Goal: Use online tool/utility: Utilize a website feature to perform a specific function

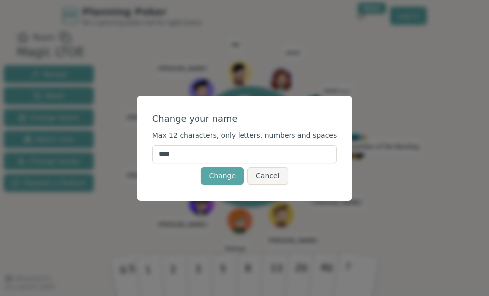
click at [189, 155] on input "****" at bounding box center [244, 154] width 185 height 18
type input "*****"
click at [236, 172] on button "Change" at bounding box center [222, 176] width 43 height 18
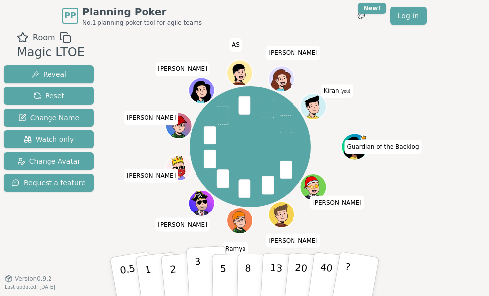
click at [194, 262] on p "3" at bounding box center [198, 277] width 8 height 44
click at [194, 271] on p "3" at bounding box center [198, 277] width 8 height 44
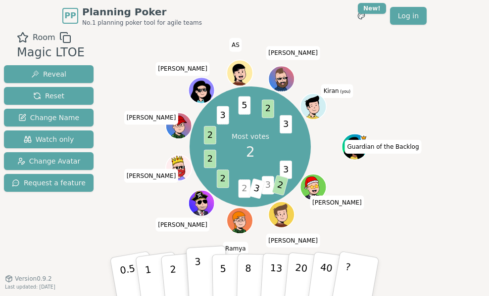
scroll to position [7, 0]
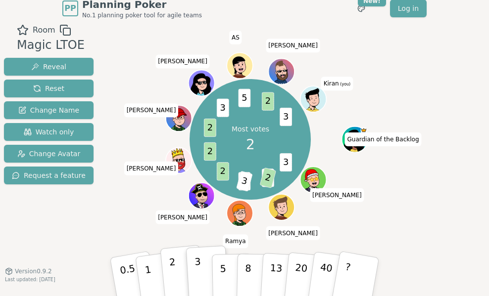
click at [169, 275] on p "2" at bounding box center [174, 277] width 10 height 44
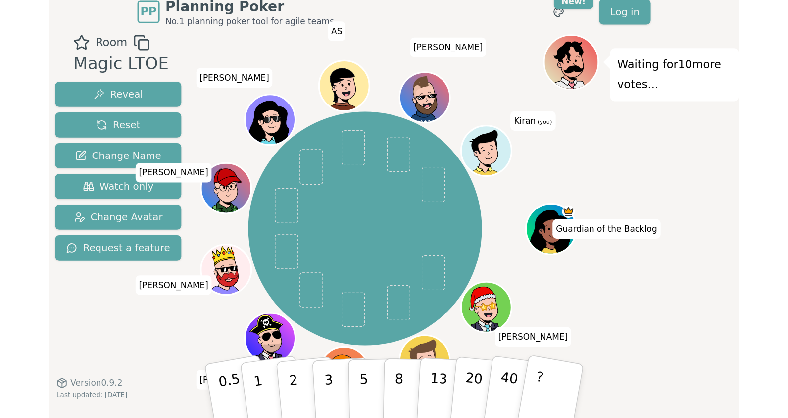
scroll to position [0, 0]
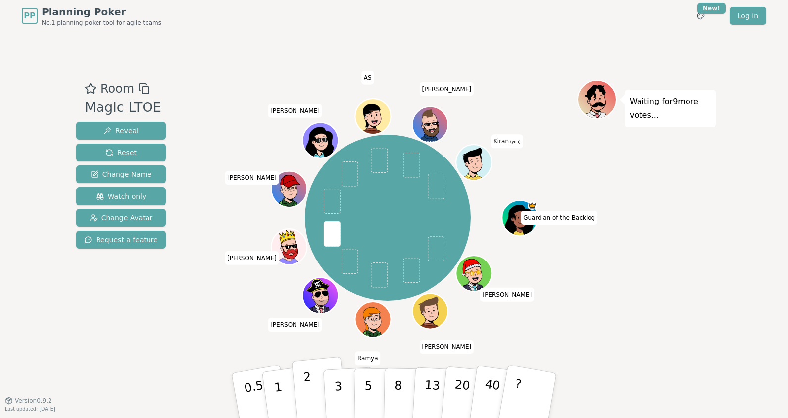
click at [323, 296] on button "2" at bounding box center [319, 395] width 56 height 79
click at [345, 296] on button "3" at bounding box center [350, 395] width 54 height 77
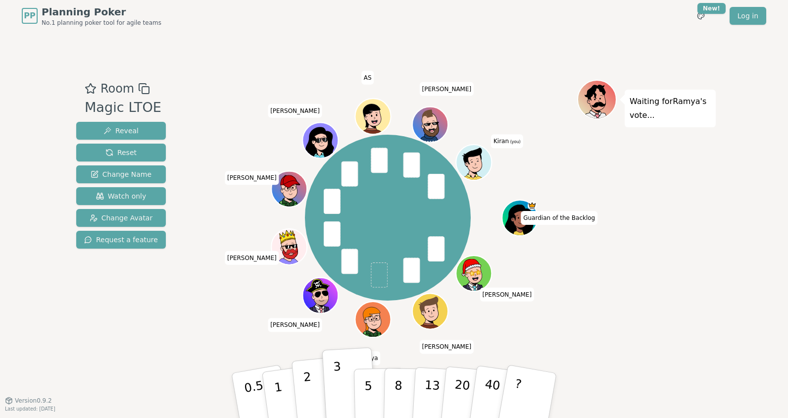
click at [313, 296] on button "2" at bounding box center [319, 395] width 56 height 79
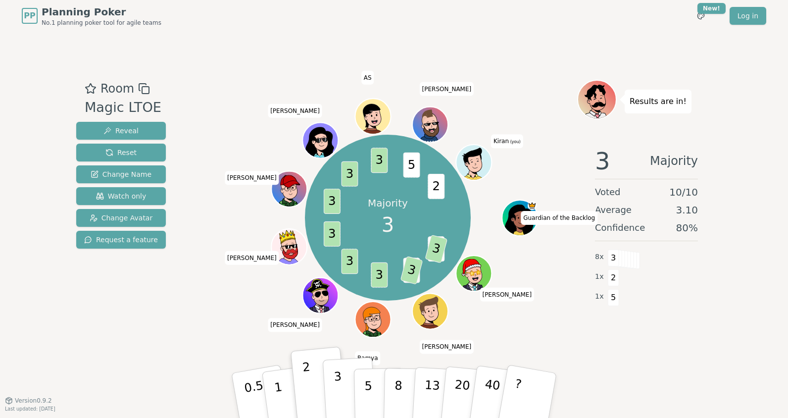
click at [336, 296] on p "3" at bounding box center [339, 396] width 11 height 54
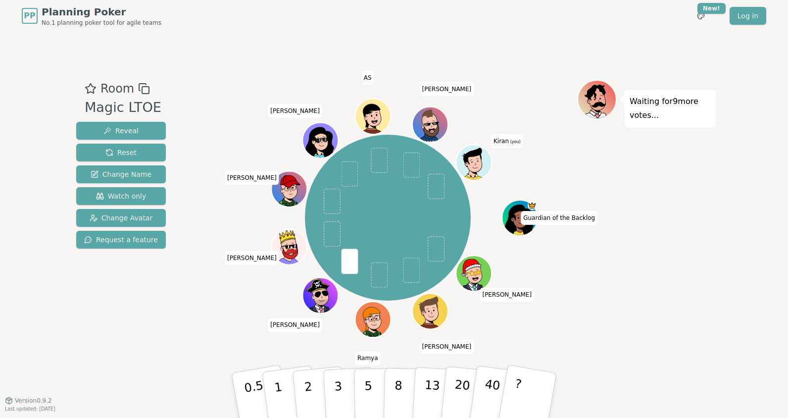
click at [175, 296] on div "Room Magic LTOE Reveal Reset Change Name Watch only Change Avatar Request a fea…" at bounding box center [393, 216] width 643 height 368
click at [344, 296] on button "3" at bounding box center [350, 395] width 54 height 77
click at [167, 296] on div "Room Magic LTOE Reveal Reset Change Name Watch only Change Avatar Request a fea…" at bounding box center [393, 216] width 643 height 272
